Goal: Task Accomplishment & Management: Manage account settings

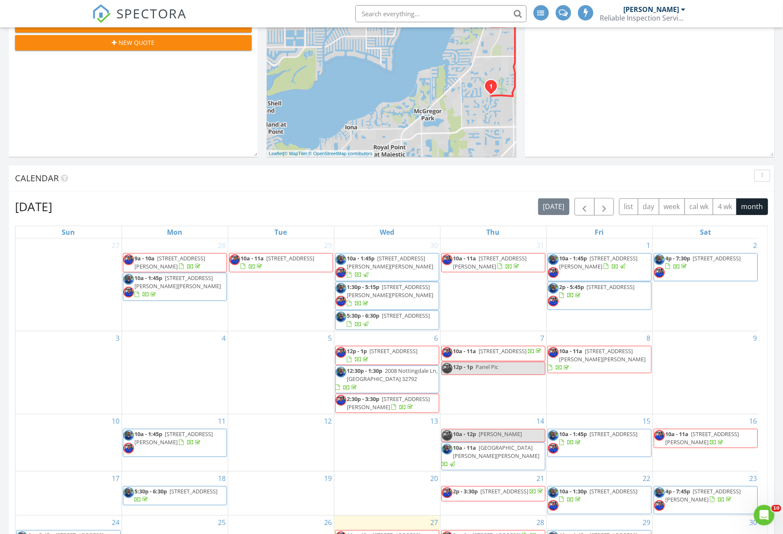
scroll to position [342, 0]
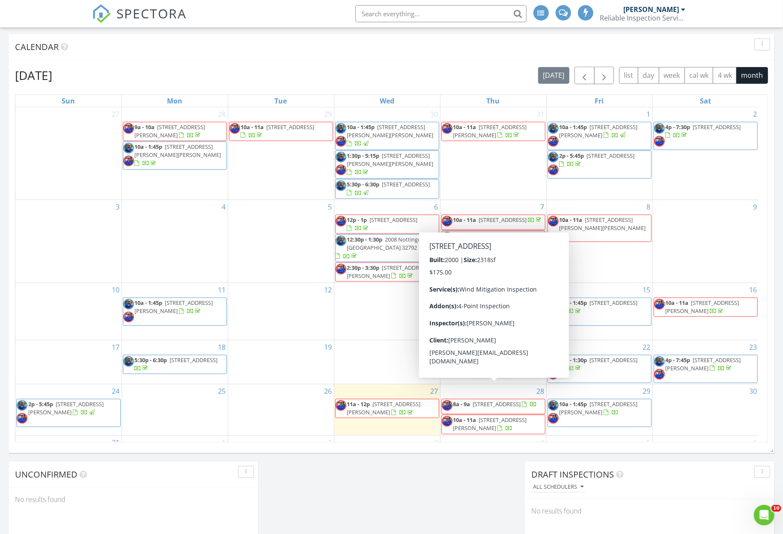
click at [504, 400] on span "8a - 9a 3931 SE 21st Pl, Cape Coral 33904" at bounding box center [489, 406] width 95 height 13
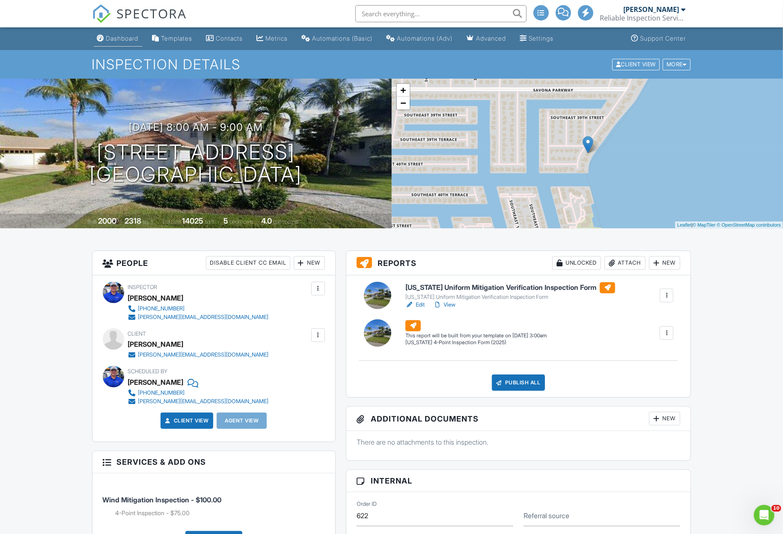
click at [116, 43] on link "Dashboard" at bounding box center [118, 39] width 48 height 16
